Goal: Task Accomplishment & Management: Manage account settings

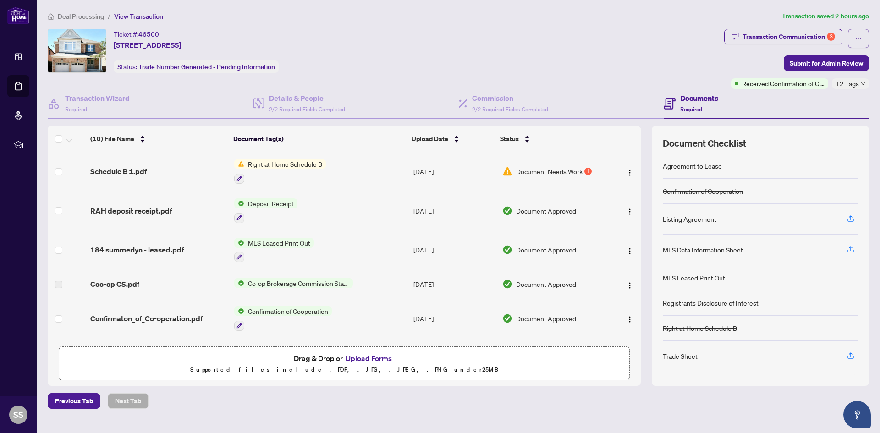
click at [544, 172] on span "Document Needs Work" at bounding box center [549, 171] width 66 height 10
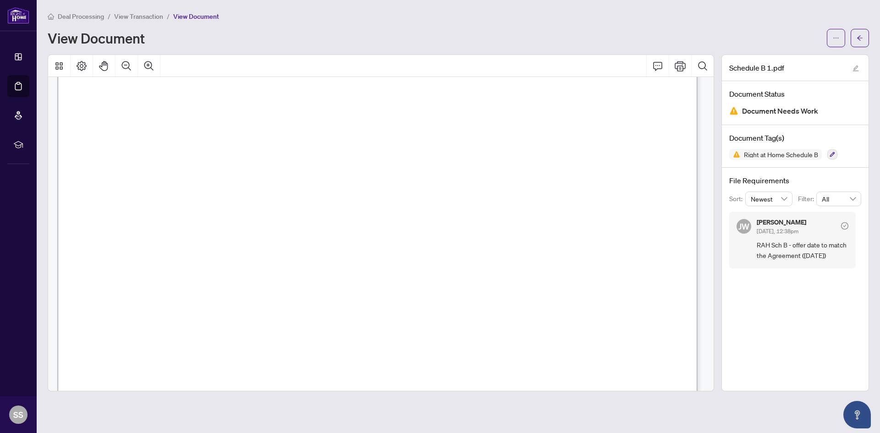
scroll to position [102, 0]
click at [139, 11] on li "View Transaction" at bounding box center [138, 16] width 49 height 11
click at [139, 14] on span "View Transaction" at bounding box center [138, 16] width 49 height 8
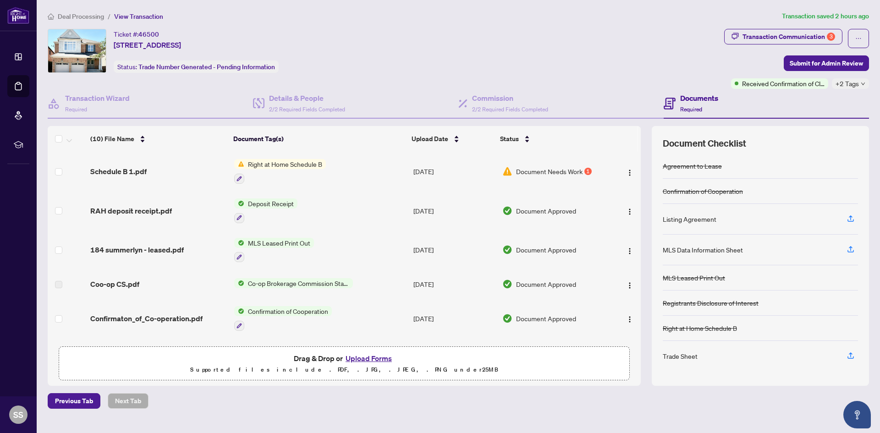
click at [96, 16] on span "Deal Processing" at bounding box center [81, 16] width 46 height 8
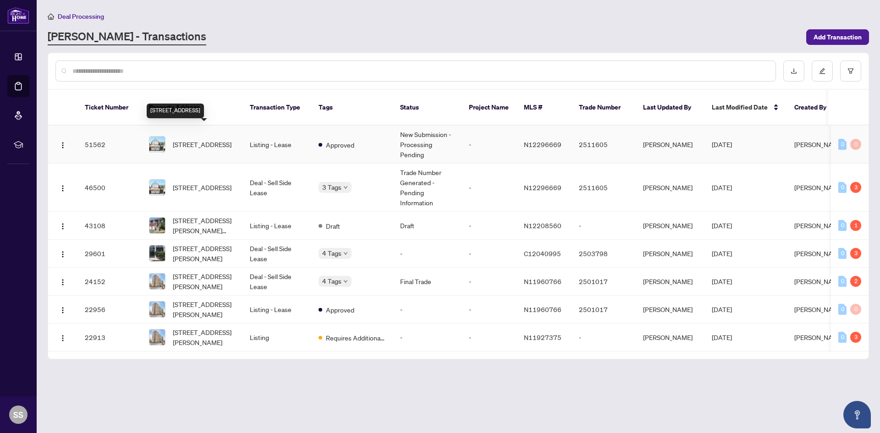
click at [214, 139] on span "[STREET_ADDRESS]" at bounding box center [202, 144] width 59 height 10
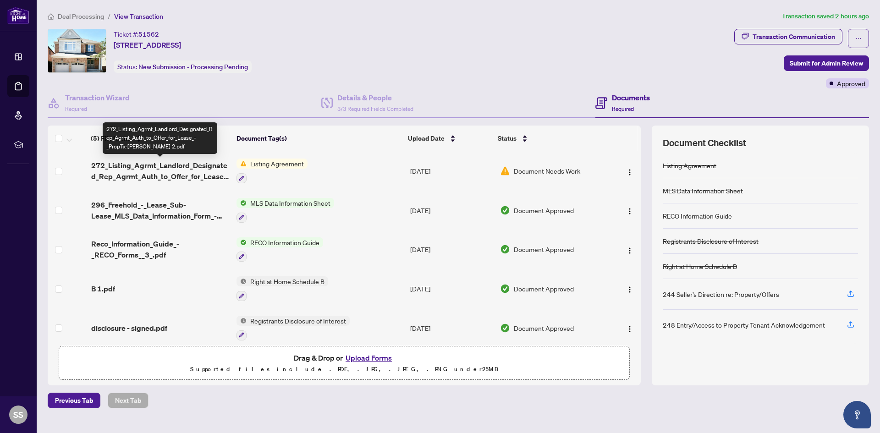
click at [176, 175] on span "272_Listing_Agrmt_Landlord_Designated_Rep_Agrmt_Auth_to_Offer_for_Lease_-_PropT…" at bounding box center [160, 171] width 138 height 22
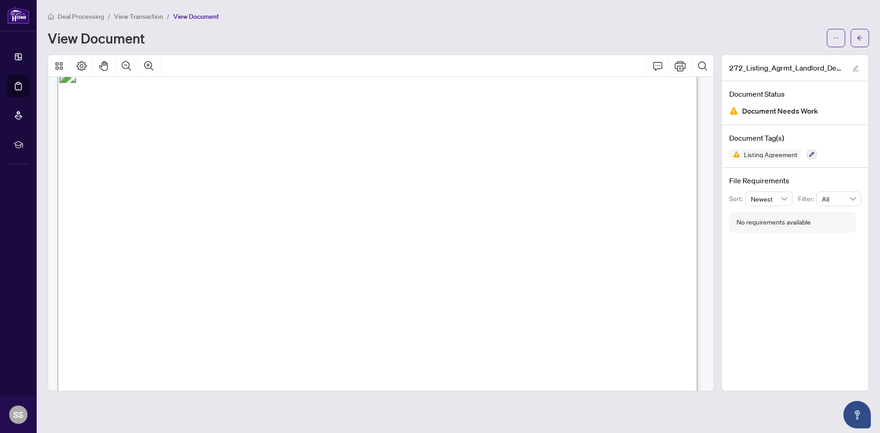
scroll to position [1700, 0]
click at [680, 68] on icon "Print" at bounding box center [680, 65] width 11 height 11
click at [93, 16] on span "Deal Processing" at bounding box center [81, 16] width 46 height 8
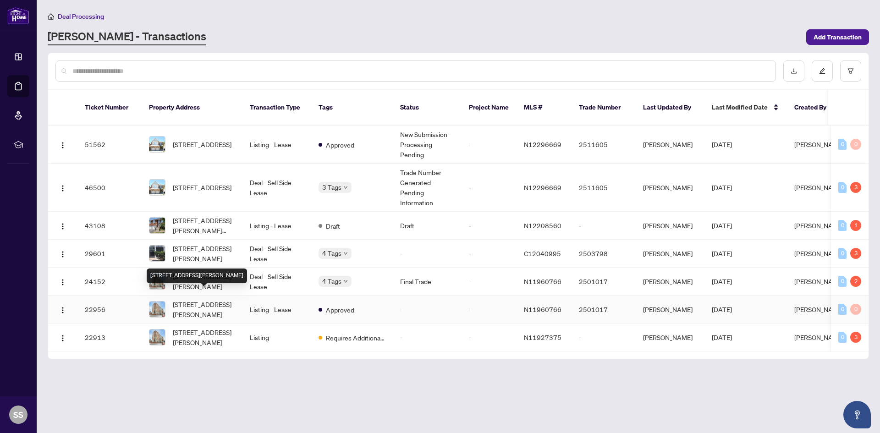
click at [213, 299] on span "[STREET_ADDRESS][PERSON_NAME]" at bounding box center [204, 309] width 62 height 20
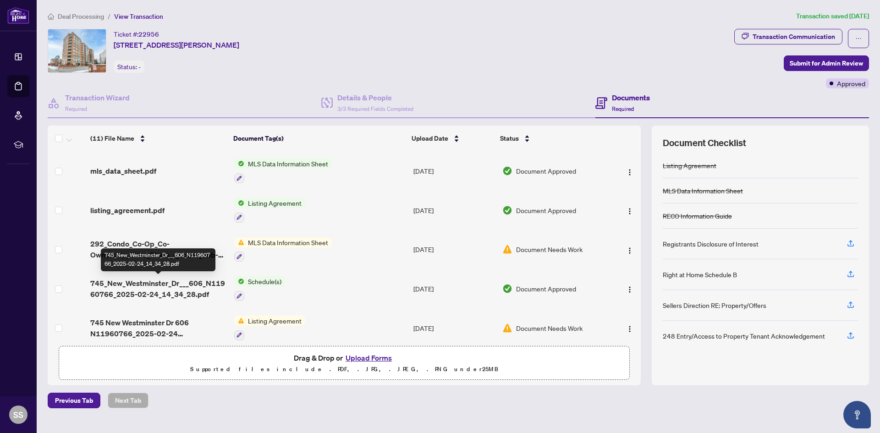
click at [185, 292] on span "745_New_Westminster_Dr___606_N11960766_2025-02-24_14_34_28.pdf" at bounding box center [158, 289] width 136 height 22
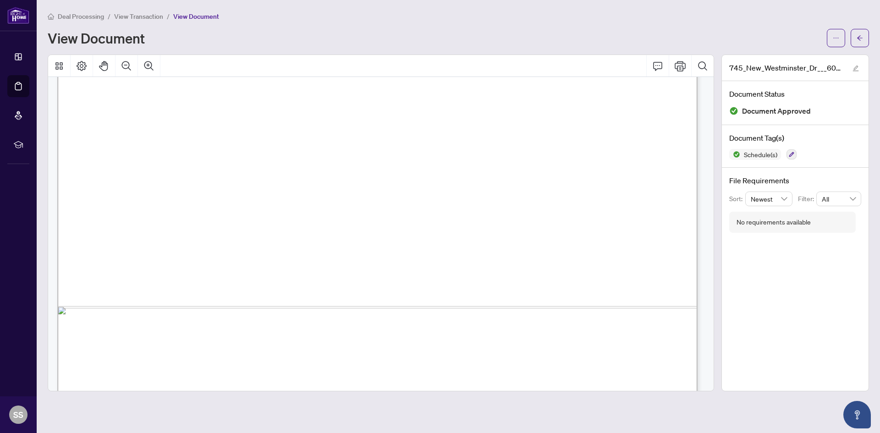
scroll to position [1382, 0]
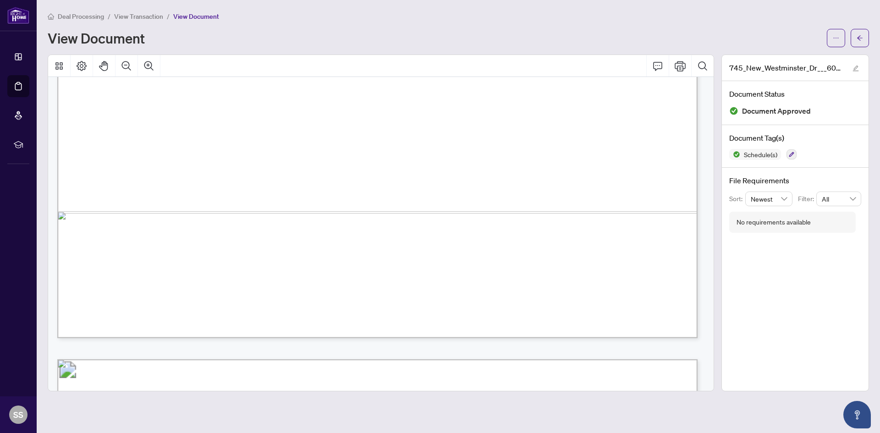
drag, startPoint x: 638, startPoint y: 186, endPoint x: 241, endPoint y: 155, distance: 398.1
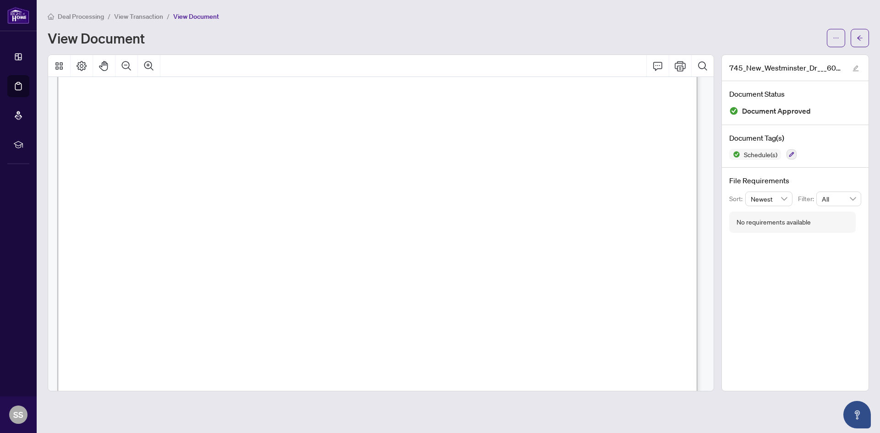
scroll to position [164, 0]
click at [119, 167] on span "Right at Home Realty operates as a Designated Representative Brokerage meaning …" at bounding box center [349, 168] width 503 height 10
drag, startPoint x: 99, startPoint y: 163, endPoint x: 344, endPoint y: 174, distance: 245.4
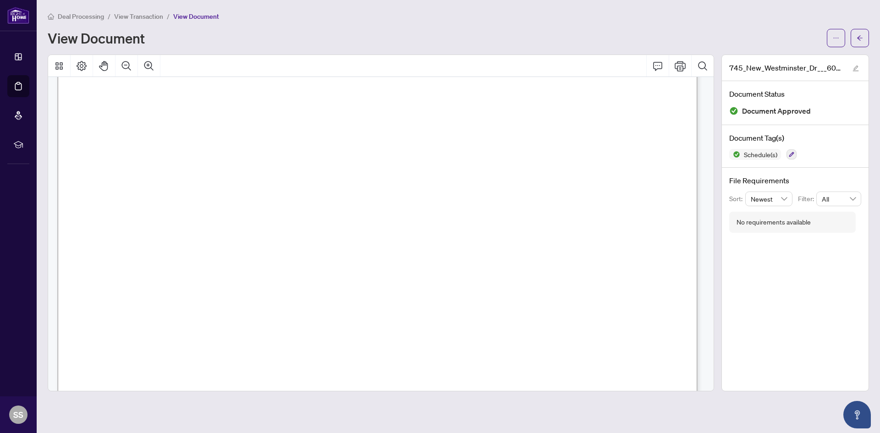
scroll to position [1035, 0]
drag, startPoint x: 647, startPoint y: 243, endPoint x: 98, endPoint y: 143, distance: 558.0
click at [132, 17] on span "View Transaction" at bounding box center [138, 16] width 49 height 8
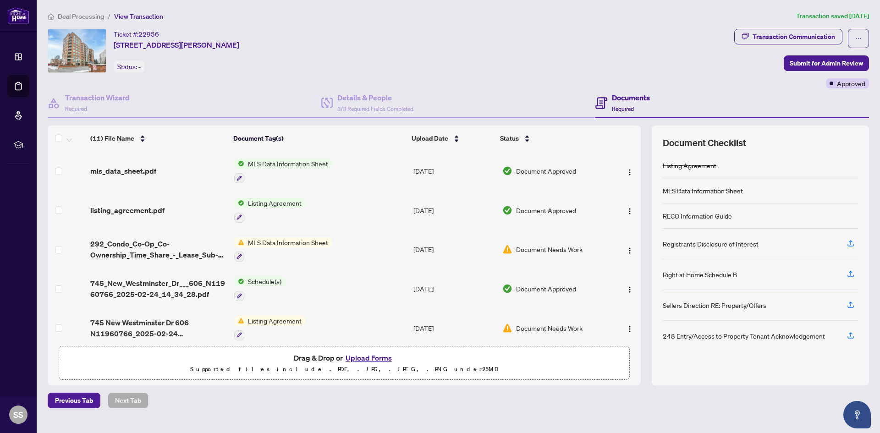
click at [80, 13] on span "Deal Processing" at bounding box center [81, 16] width 46 height 8
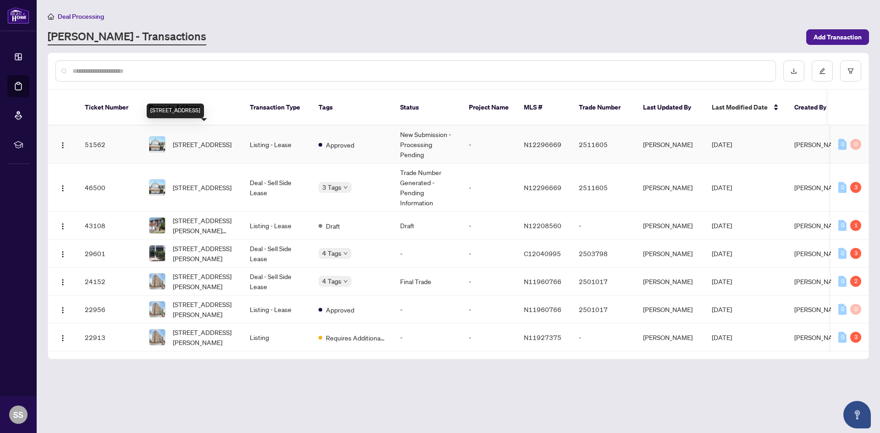
click at [230, 142] on span "[STREET_ADDRESS]" at bounding box center [202, 144] width 59 height 10
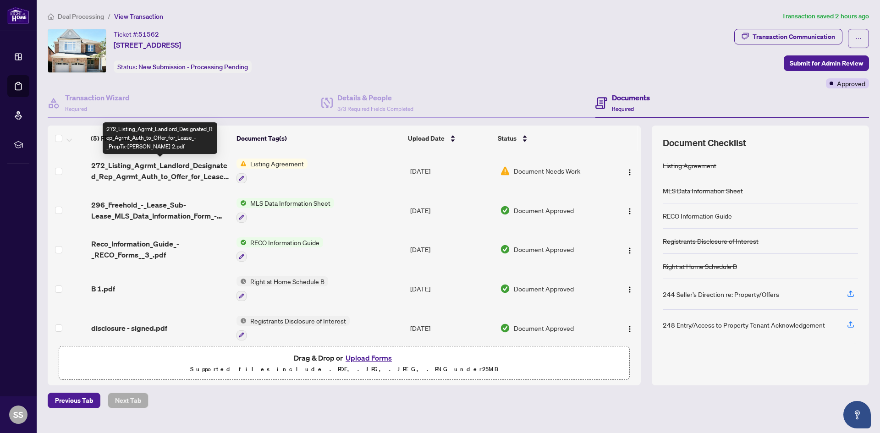
click at [155, 161] on span "272_Listing_Agrmt_Landlord_Designated_Rep_Agrmt_Auth_to_Offer_for_Lease_-_PropT…" at bounding box center [160, 171] width 138 height 22
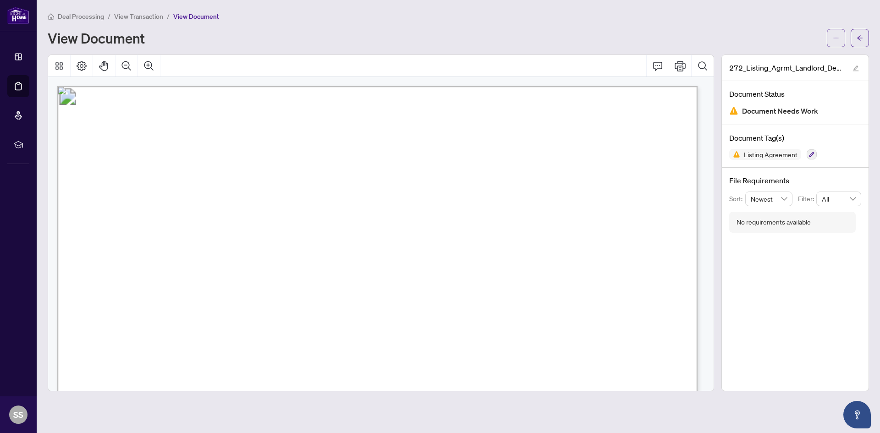
click at [124, 18] on span "View Transaction" at bounding box center [138, 16] width 49 height 8
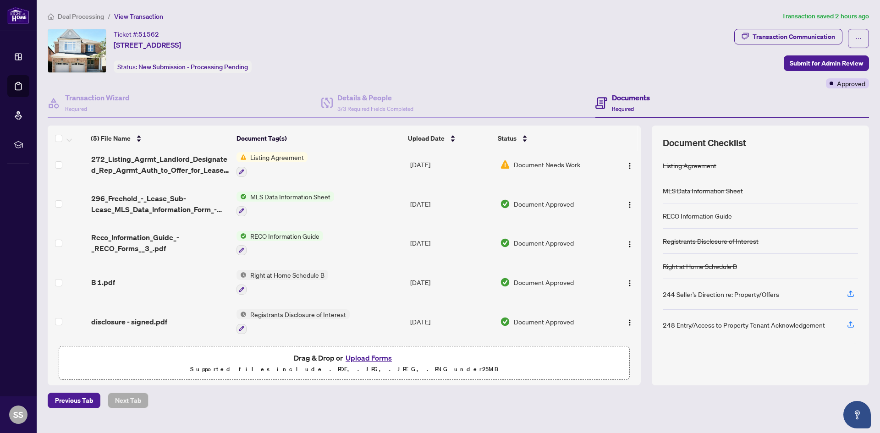
scroll to position [8, 0]
click at [86, 17] on span "Deal Processing" at bounding box center [81, 16] width 46 height 8
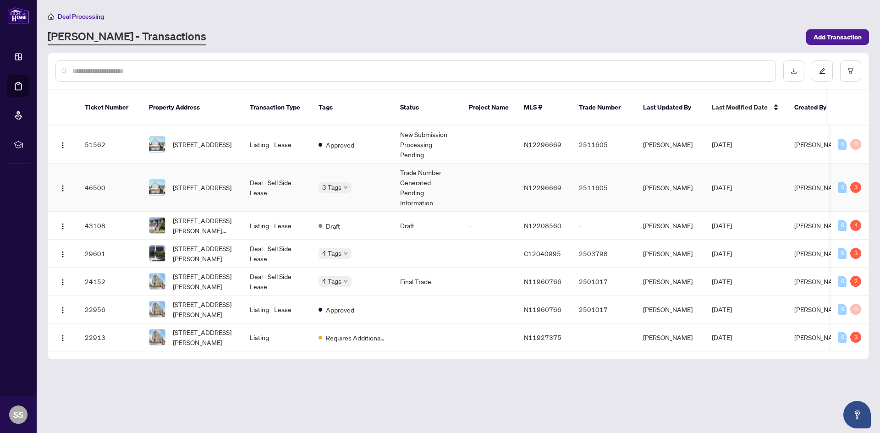
click at [253, 177] on td "Deal - Sell Side Lease" at bounding box center [276, 188] width 69 height 48
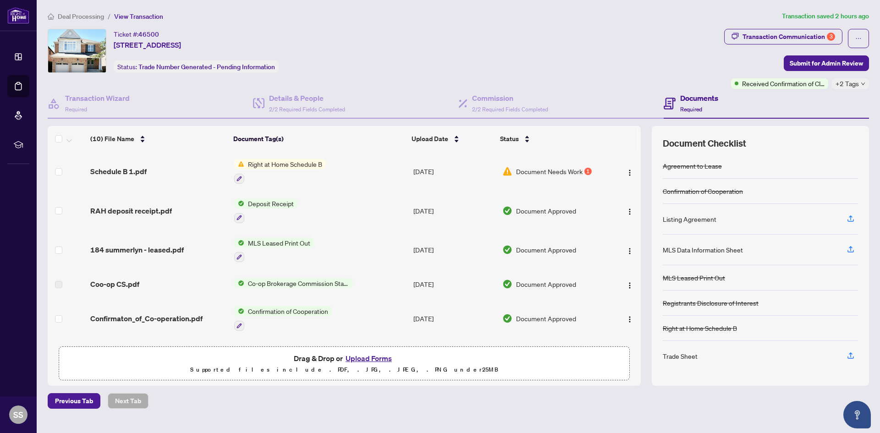
click at [148, 170] on div "Schedule B 1.pdf" at bounding box center [158, 171] width 136 height 11
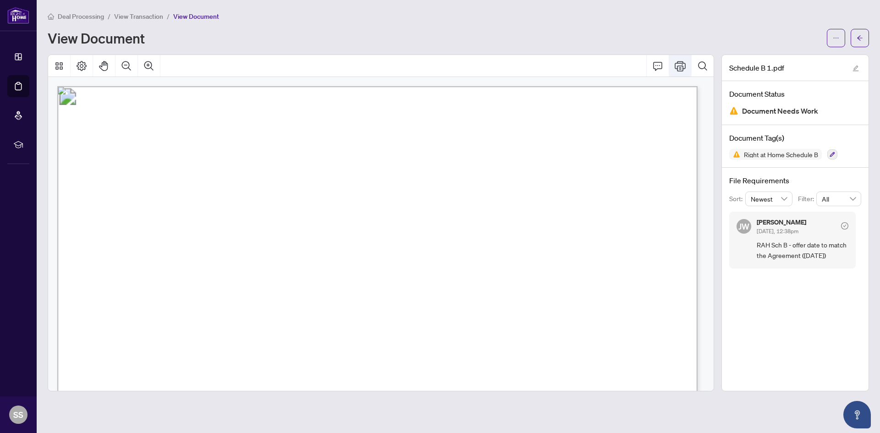
click at [686, 67] on button "Print" at bounding box center [680, 66] width 22 height 22
